Goal: Task Accomplishment & Management: Use online tool/utility

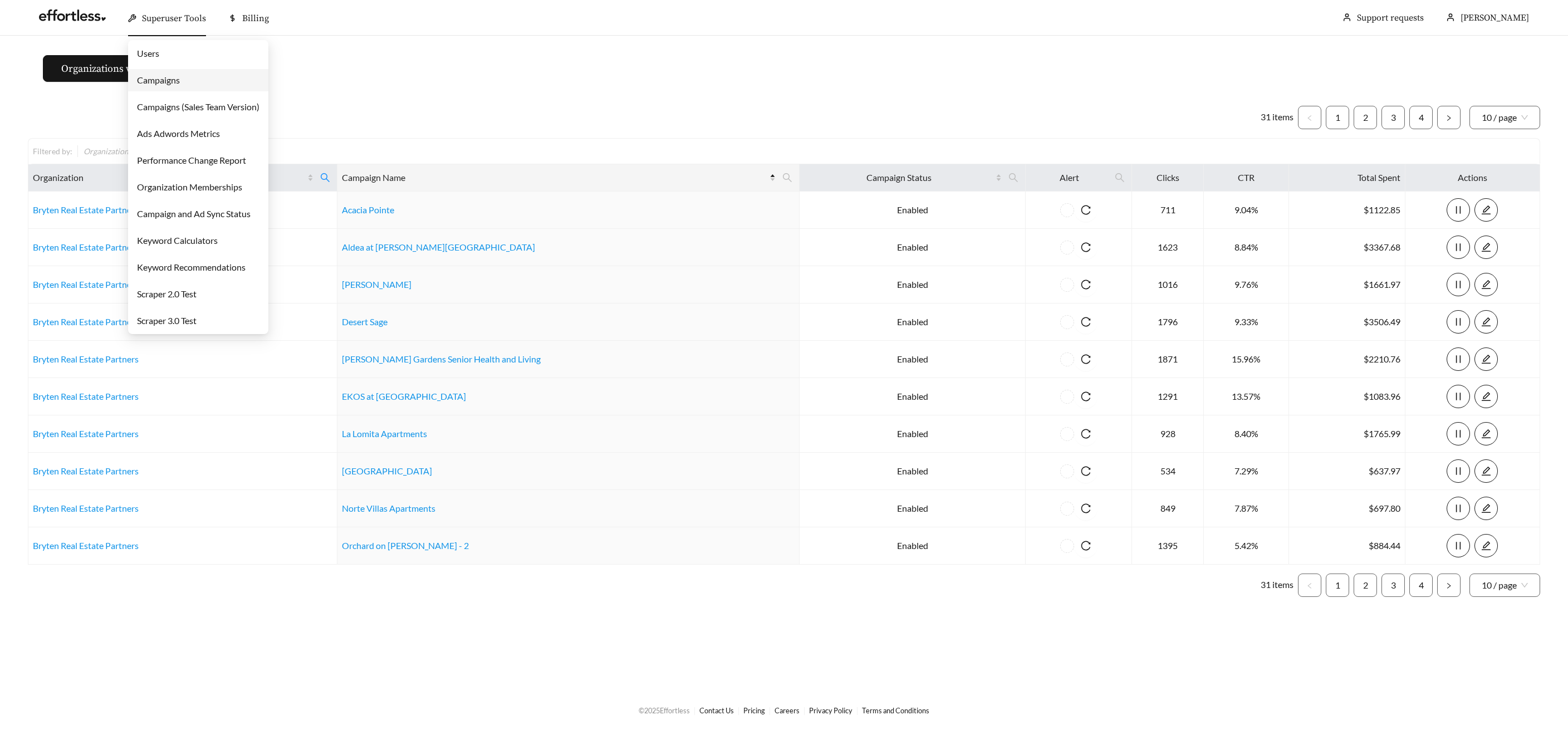
drag, startPoint x: 159, startPoint y: 20, endPoint x: 160, endPoint y: 42, distance: 22.0
click at [157, 21] on span "Superuser Tools" at bounding box center [174, 18] width 64 height 11
drag, startPoint x: 159, startPoint y: 77, endPoint x: 250, endPoint y: 54, distance: 93.9
click at [159, 77] on link "Campaigns" at bounding box center [158, 80] width 43 height 11
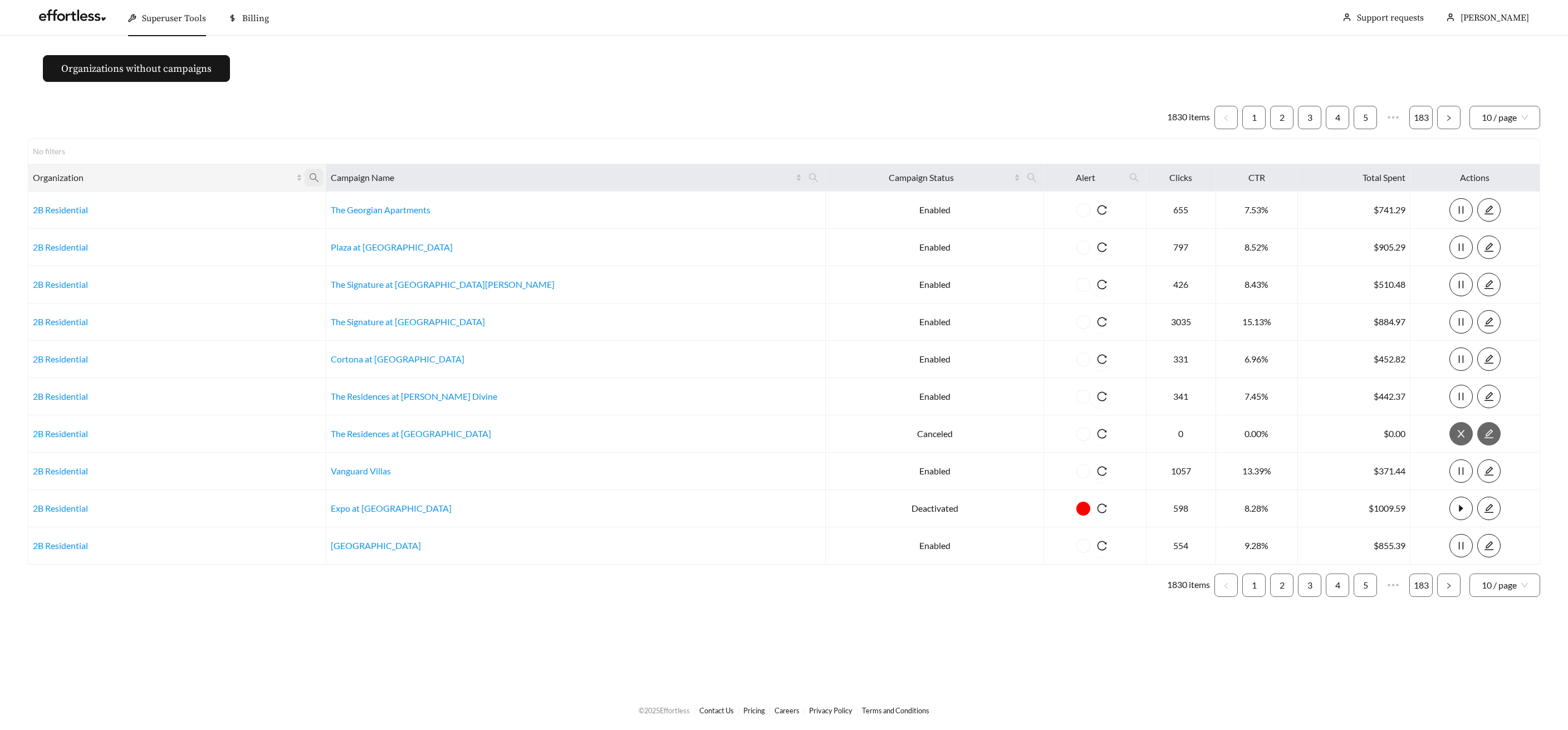
click at [319, 178] on icon "search" at bounding box center [314, 177] width 10 height 10
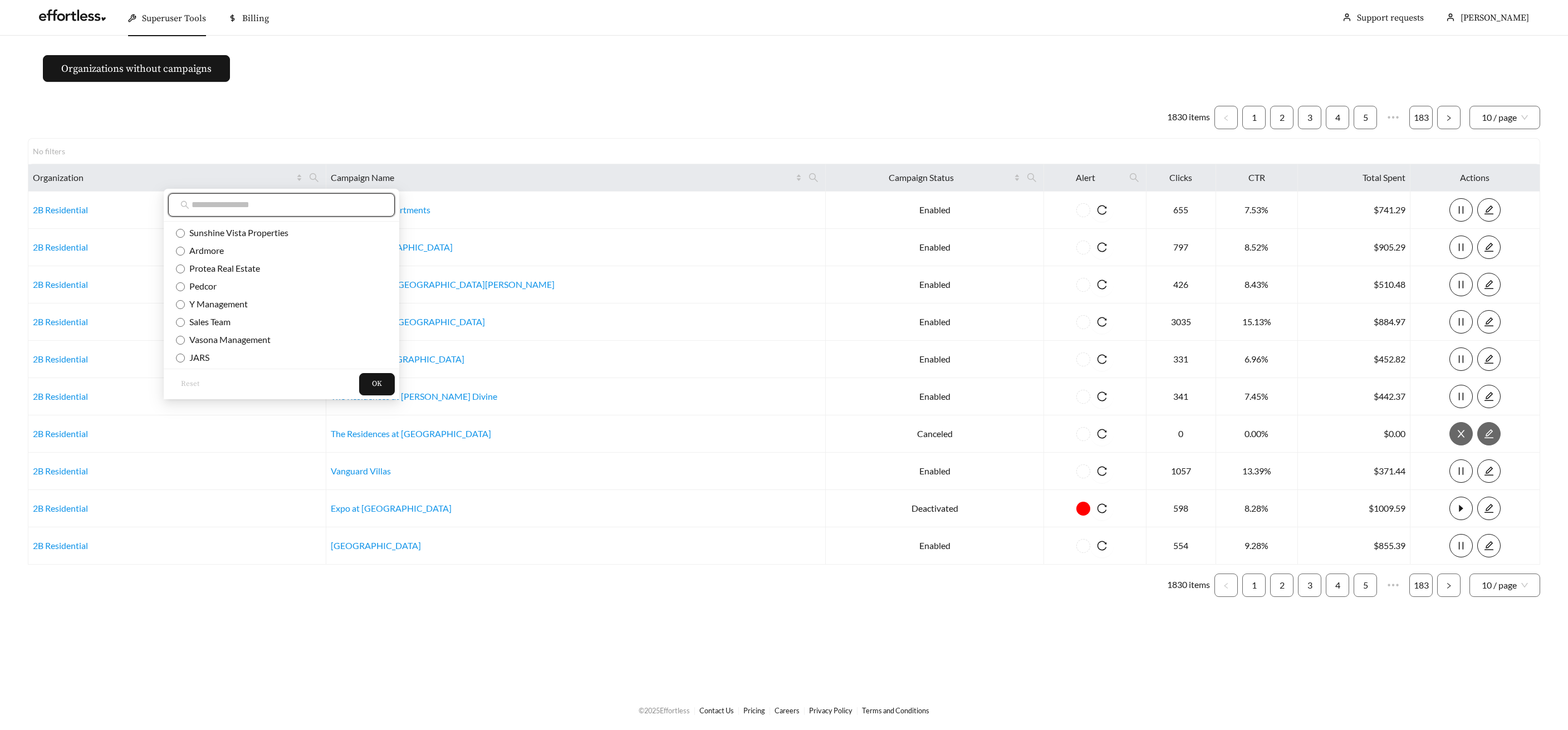
click at [218, 202] on input "text" at bounding box center [287, 205] width 191 height 14
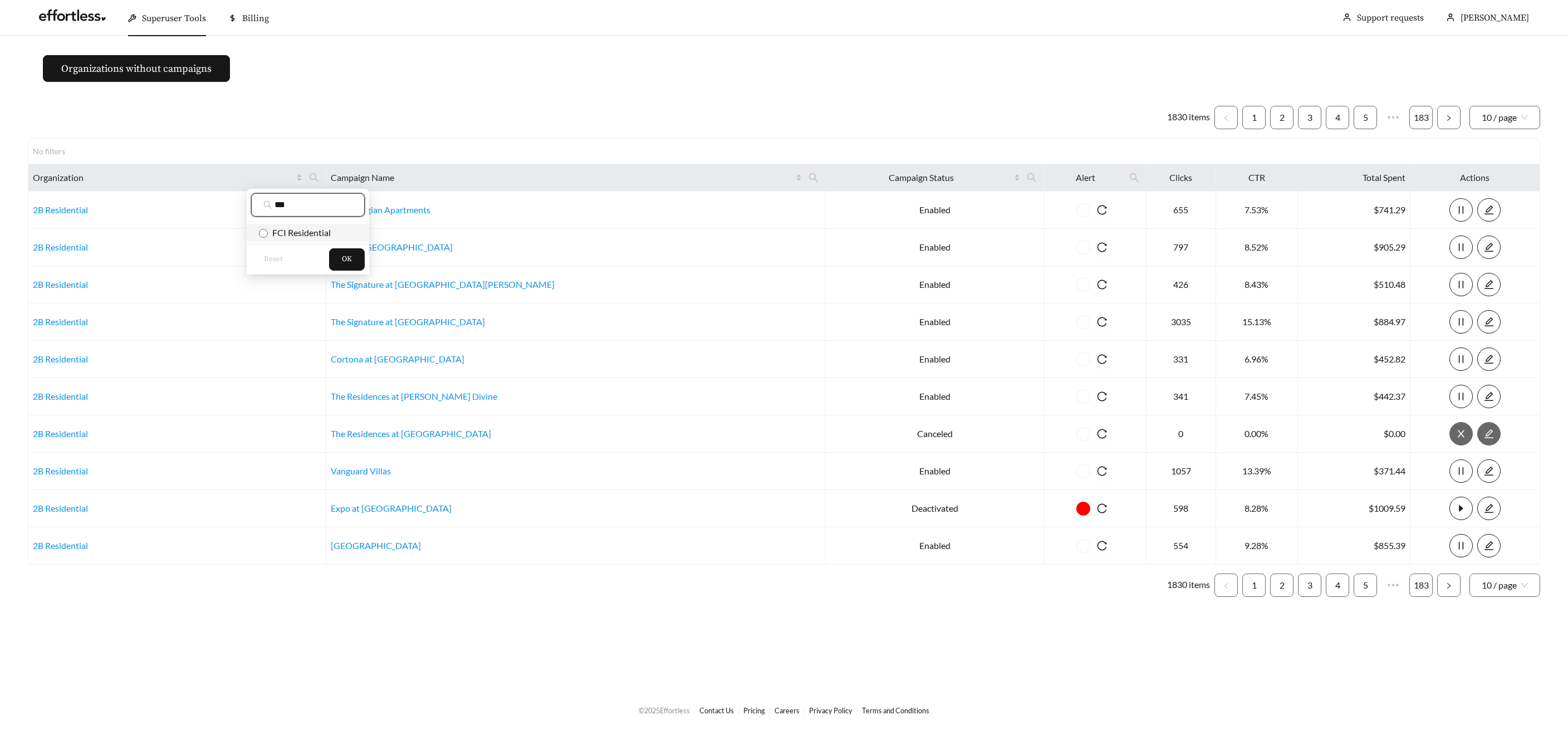
type input "***"
drag, startPoint x: 257, startPoint y: 232, endPoint x: 278, endPoint y: 235, distance: 21.2
click at [257, 232] on li "FCI Residential" at bounding box center [307, 233] width 123 height 18
click at [346, 255] on span "OK" at bounding box center [347, 259] width 10 height 11
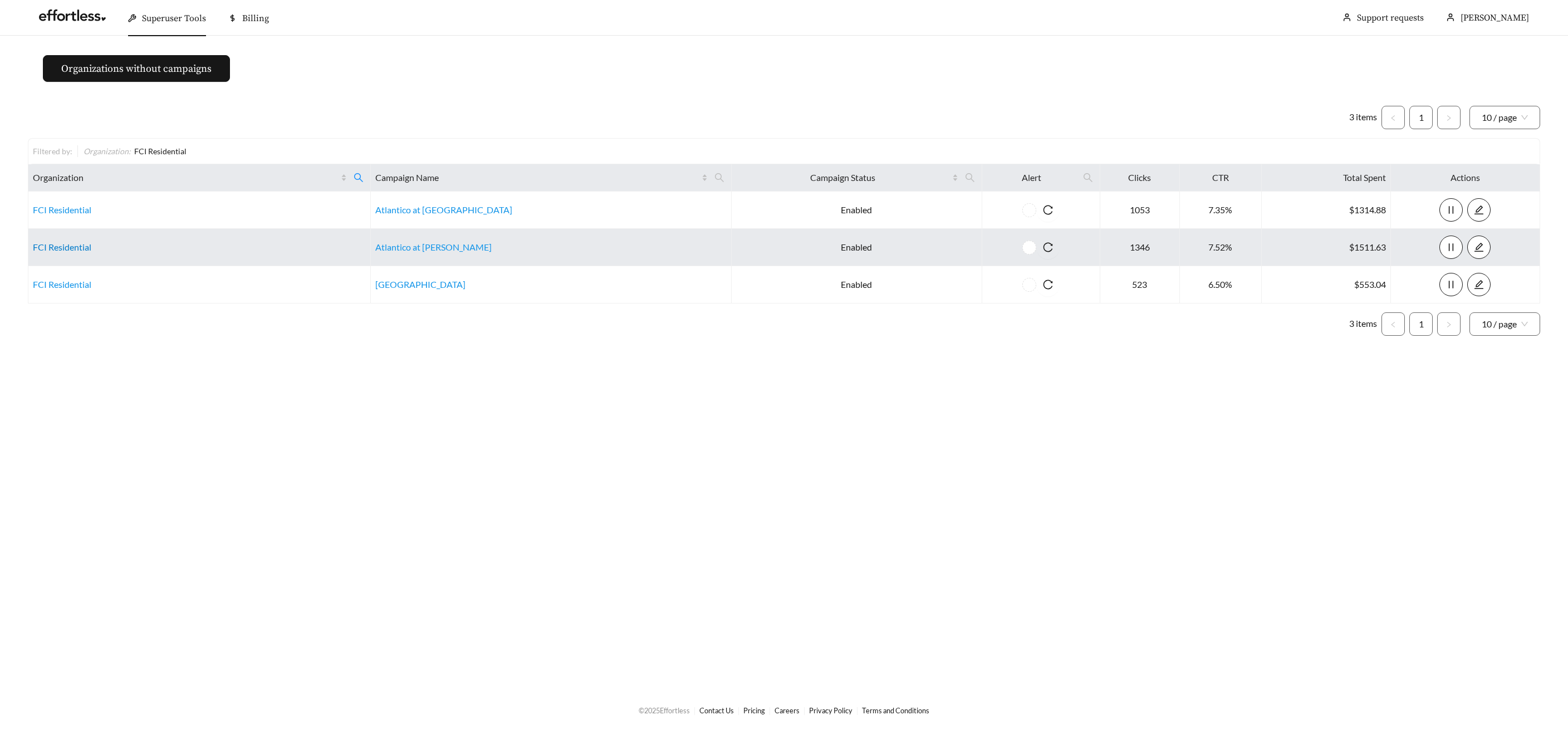
click at [74, 246] on link "FCI Residential" at bounding box center [62, 247] width 58 height 11
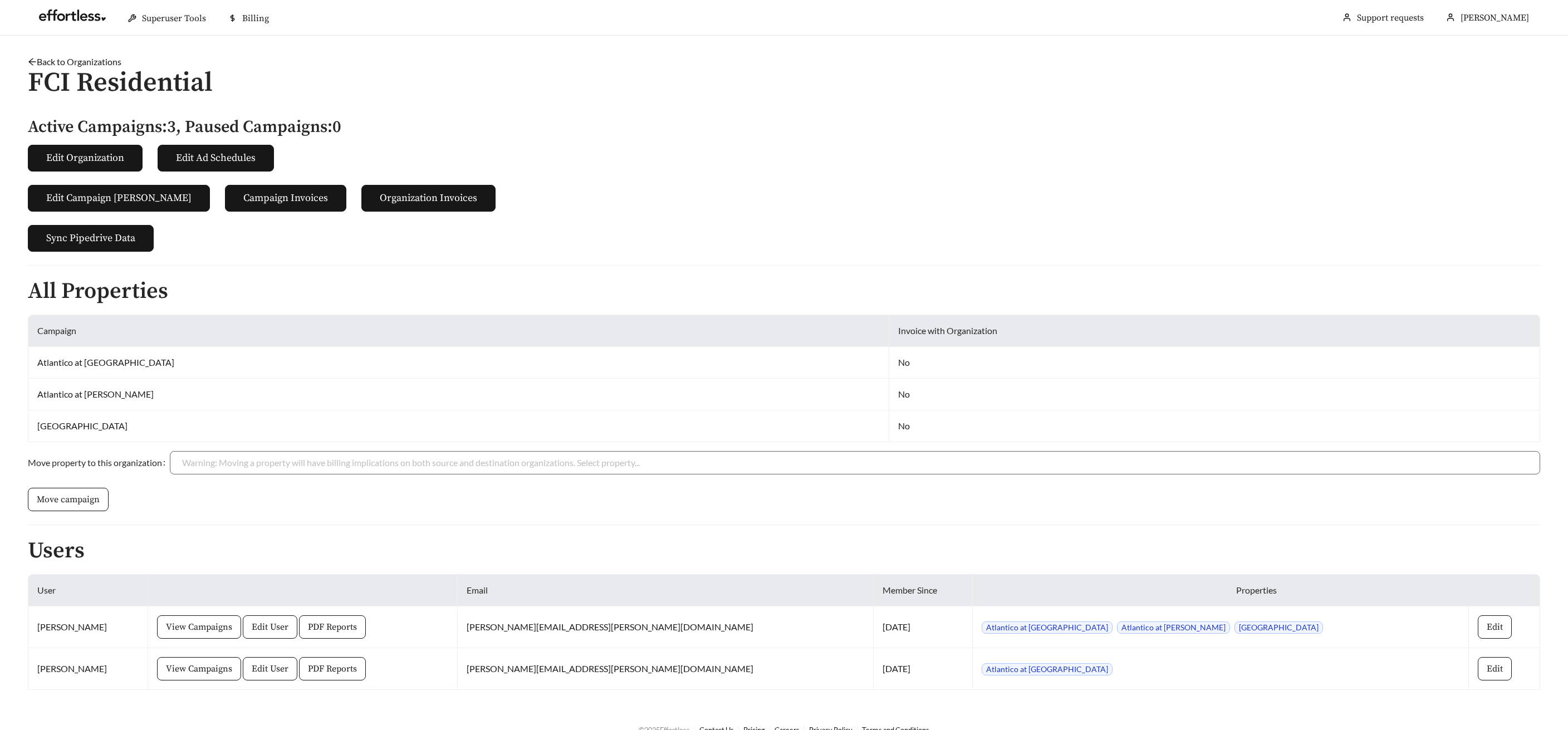
scroll to position [19, 0]
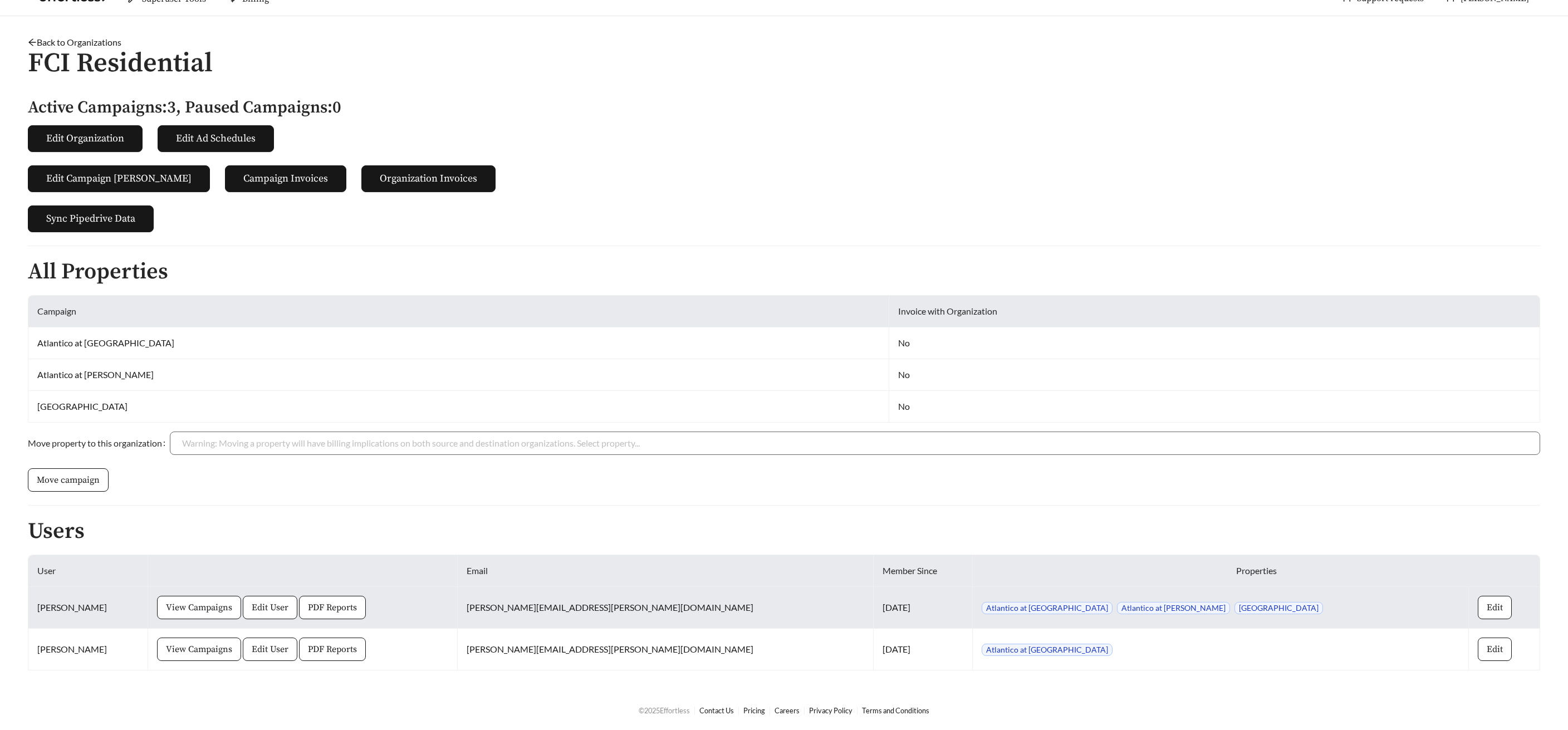
click at [367, 619] on td "View Campaigns Edit User PDF Reports" at bounding box center [303, 607] width 309 height 42
click at [357, 608] on span "PDF Reports" at bounding box center [333, 607] width 49 height 14
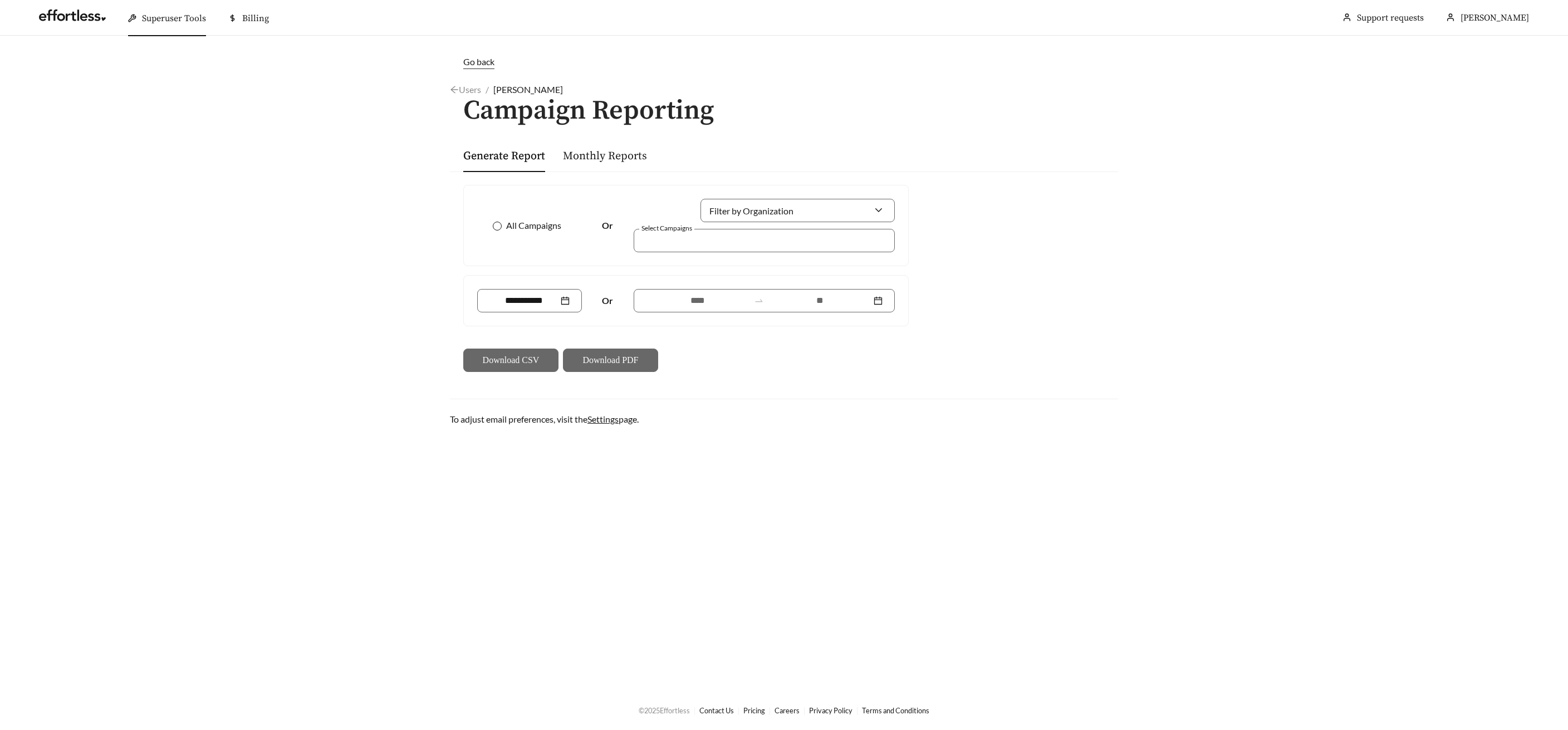
click at [500, 225] on span at bounding box center [498, 226] width 9 height 9
click at [816, 302] on input at bounding box center [819, 300] width 103 height 14
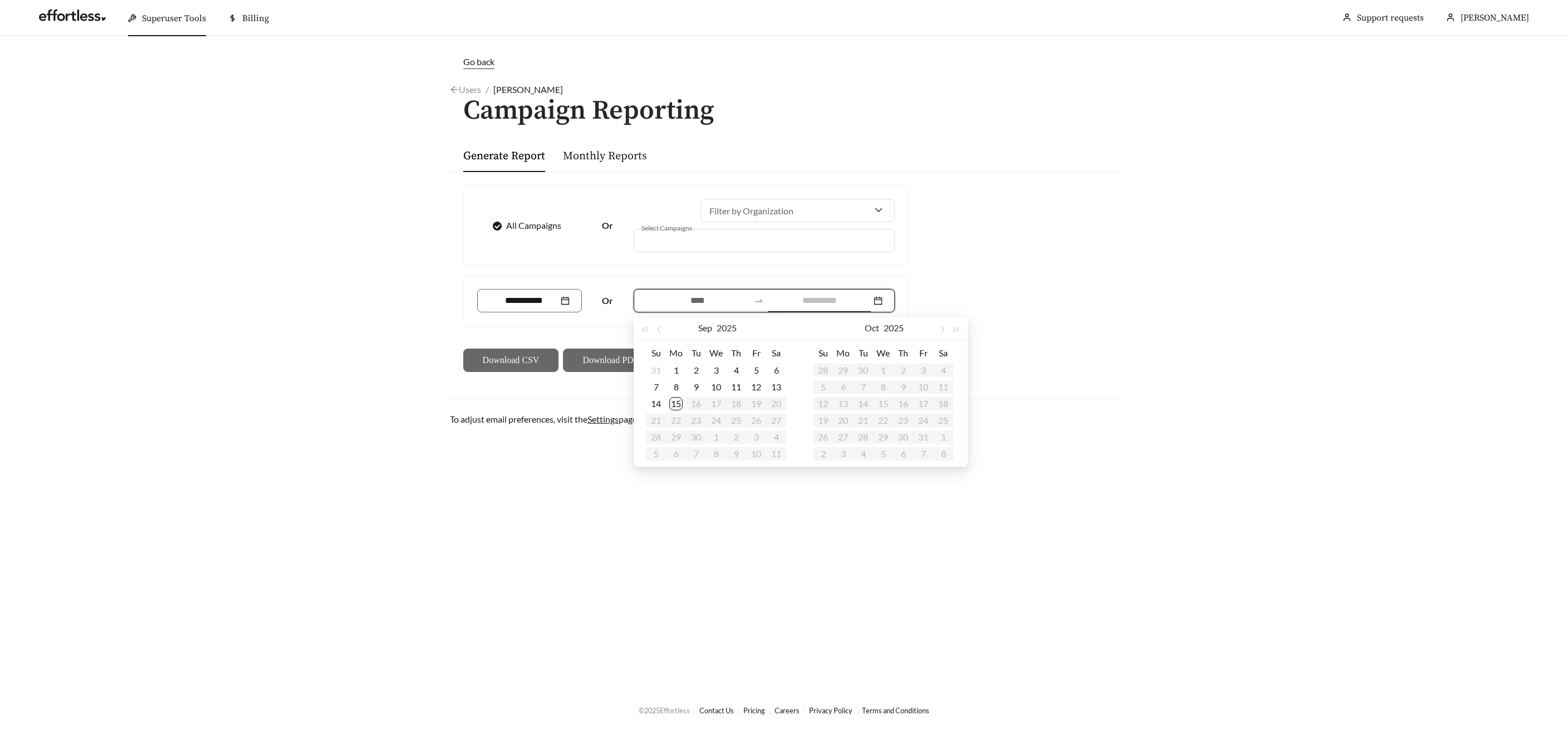
type input "**********"
click at [675, 397] on div "15" at bounding box center [676, 404] width 14 height 14
type input "**********"
drag, startPoint x: 660, startPoint y: 335, endPoint x: 668, endPoint y: 338, distance: 8.5
click at [660, 335] on button "button" at bounding box center [660, 327] width 15 height 22
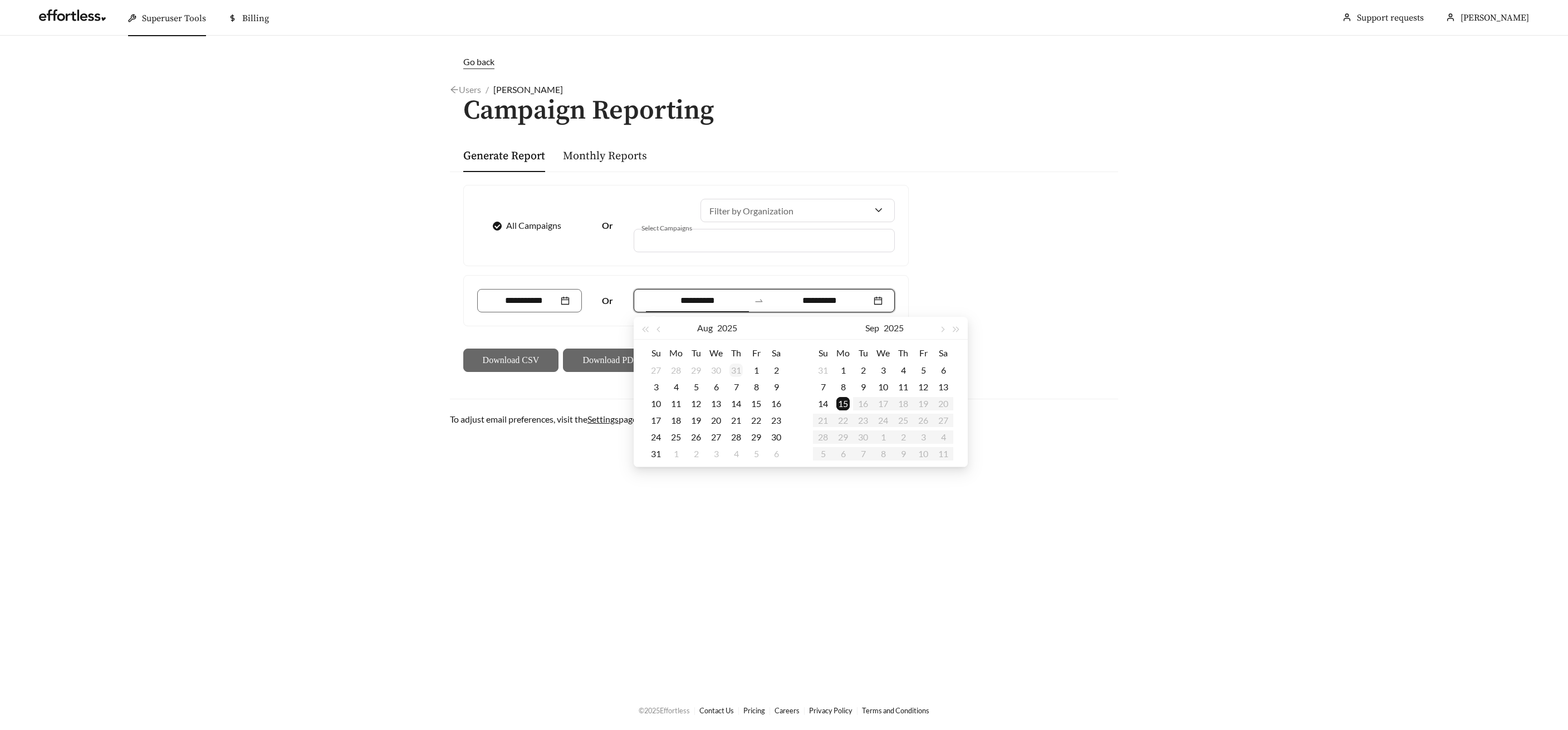
type input "**********"
click at [719, 404] on div "13" at bounding box center [716, 404] width 14 height 14
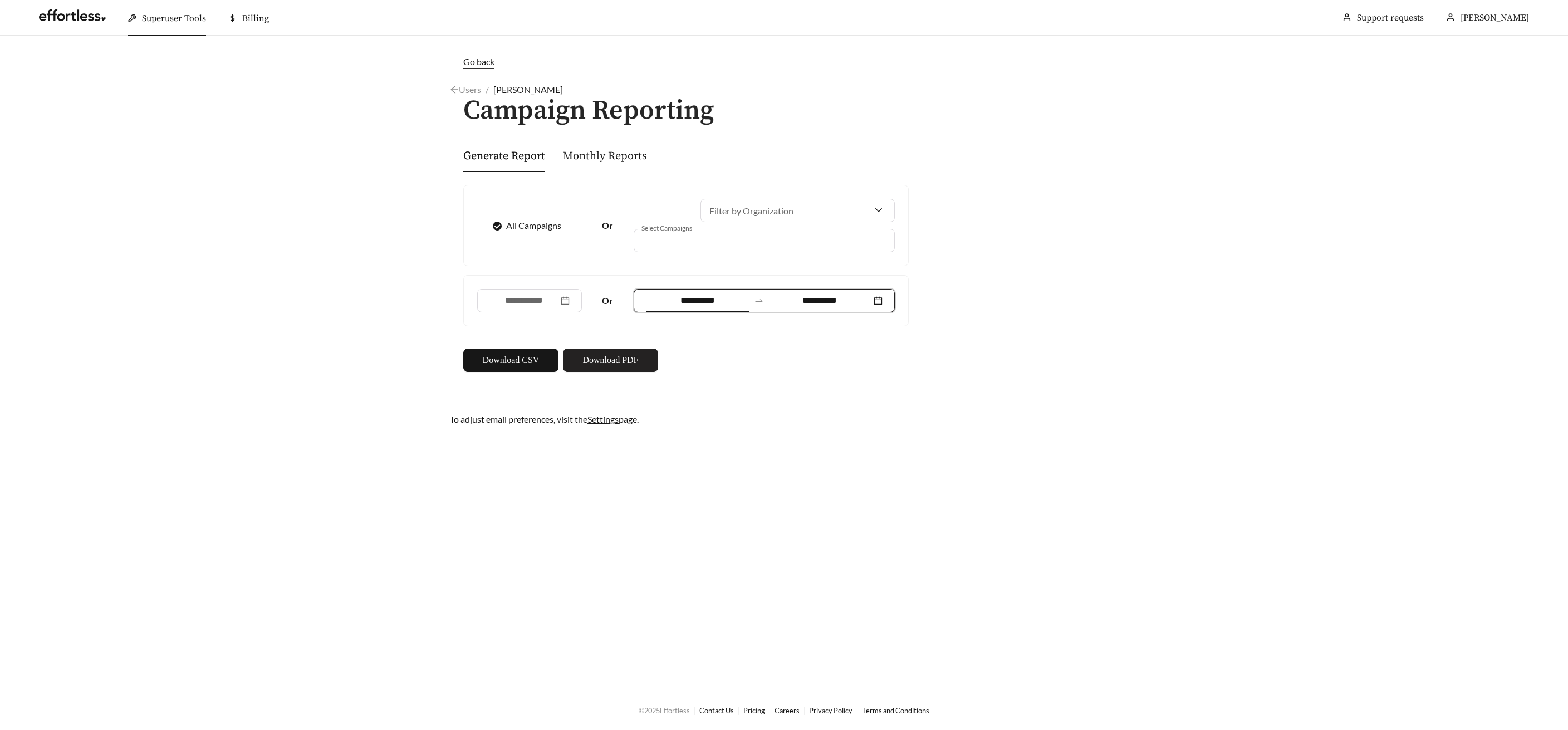
drag, startPoint x: 614, startPoint y: 360, endPoint x: 624, endPoint y: 358, distance: 10.2
click at [615, 360] on span "Download PDF" at bounding box center [610, 360] width 55 height 14
